Goal: Task Accomplishment & Management: Complete application form

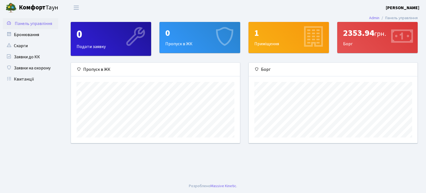
scroll to position [80, 169]
click at [35, 33] on link "Бронювання" at bounding box center [30, 34] width 55 height 11
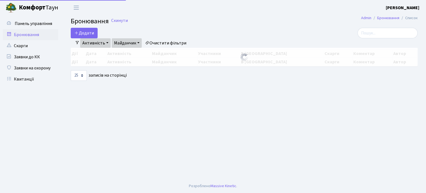
select select "25"
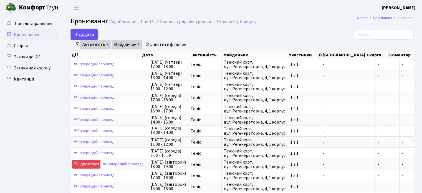
click at [90, 38] on button "Додати" at bounding box center [84, 34] width 27 height 11
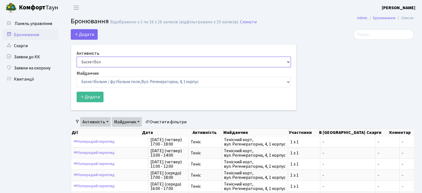
click at [115, 62] on select "Баскетбол Волейбол Йога Катання на роликах Настільний теніс Теніс Футбол Фітнес" at bounding box center [184, 62] width 214 height 11
click at [77, 57] on select "Баскетбол Волейбол Йога Катання на роликах Настільний теніс Теніс Футбол Фітнес" at bounding box center [184, 62] width 214 height 11
click at [101, 57] on select "Баскетбол Волейбол Йога Катання на роликах Настільний теніс Теніс Футбол Фітнес" at bounding box center [184, 62] width 214 height 11
select select "1"
click at [77, 57] on select "Баскетбол Волейбол Йога Катання на роликах Настільний теніс Теніс Футбол Фітнес" at bounding box center [184, 62] width 214 height 11
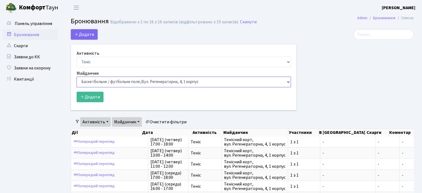
click at [101, 84] on select "Баскетбольне / футбольне поле, Вул. Регенераторна, 4, 1 корпус Баскетбольне пол…" at bounding box center [184, 82] width 214 height 11
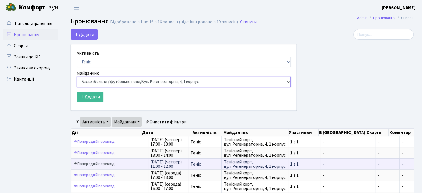
select select "1"
click at [77, 77] on select "Баскетбольне / футбольне поле, Вул. Регенераторна, 4, 1 корпус Баскетбольне пол…" at bounding box center [184, 82] width 214 height 11
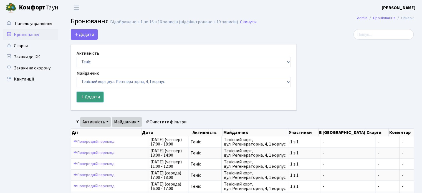
click at [88, 96] on button "Додати" at bounding box center [90, 97] width 27 height 11
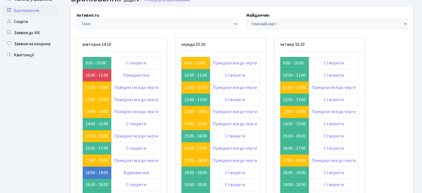
scroll to position [23, 0]
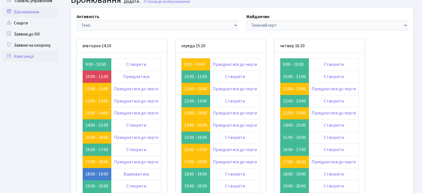
click at [49, 55] on link "Квитанції" at bounding box center [30, 56] width 55 height 11
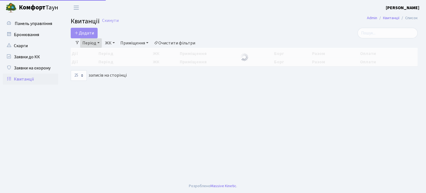
select select "25"
